Goal: Find specific page/section: Find specific page/section

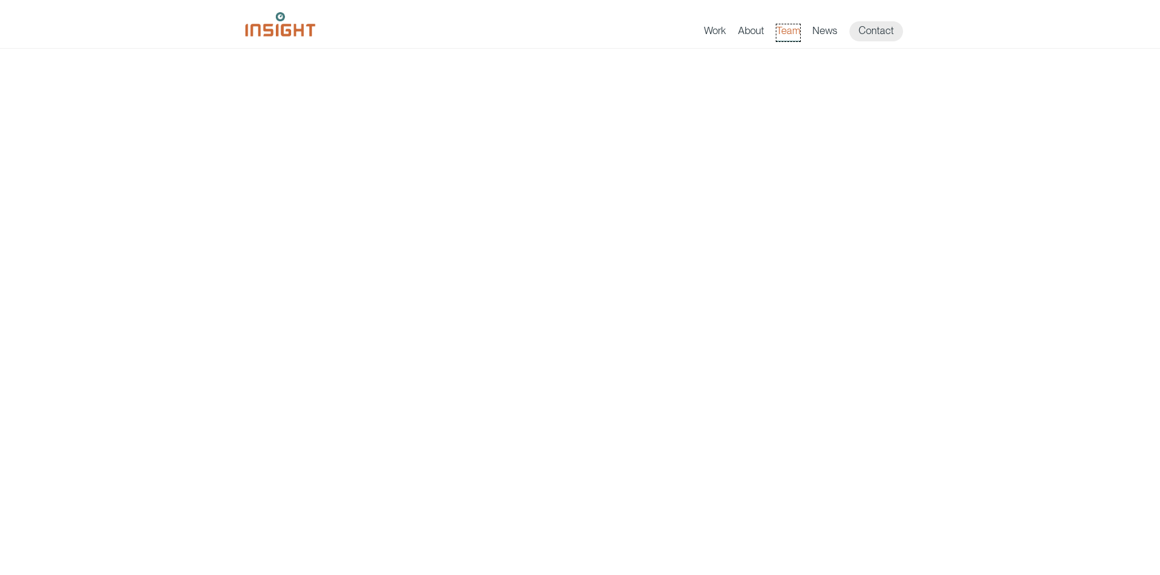
click at [783, 32] on link "Team" at bounding box center [788, 32] width 24 height 17
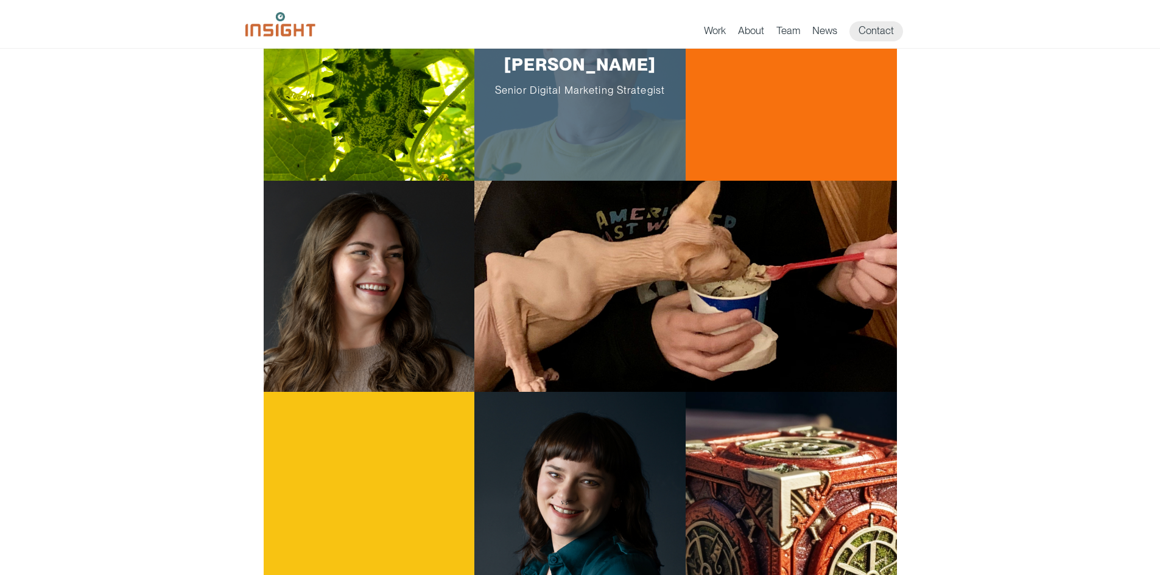
scroll to position [1227, 0]
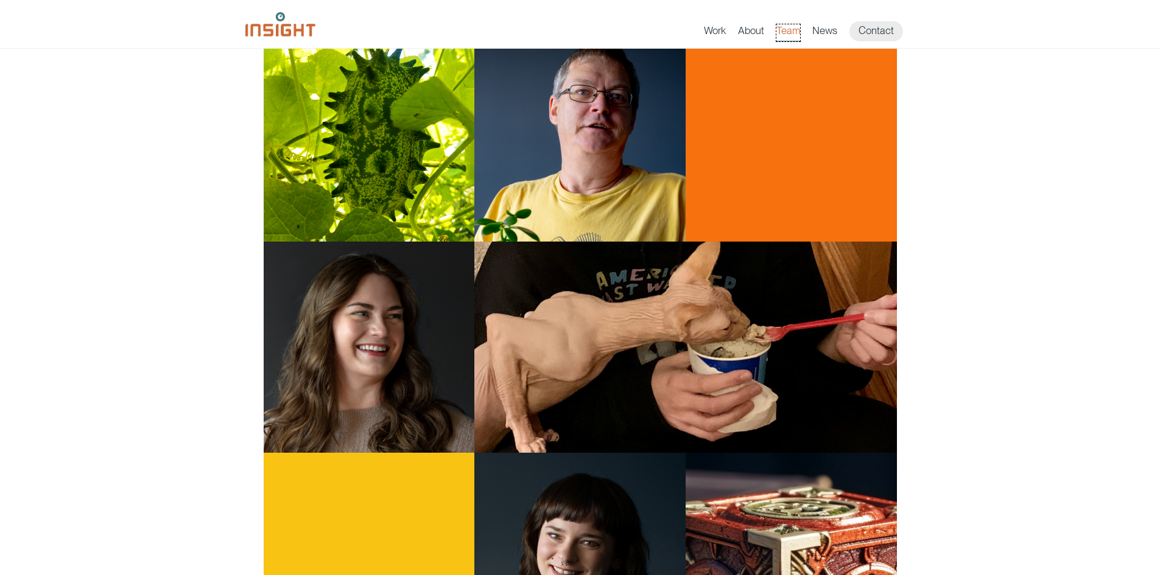
click at [796, 30] on link "Team" at bounding box center [788, 32] width 24 height 17
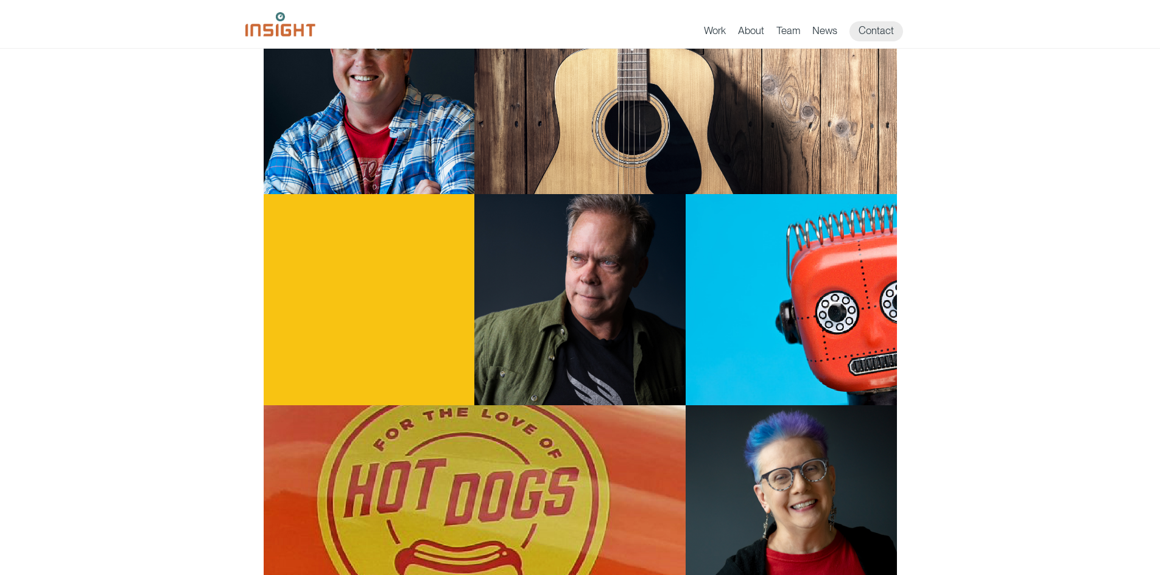
scroll to position [276, 0]
